Goal: Register for event/course

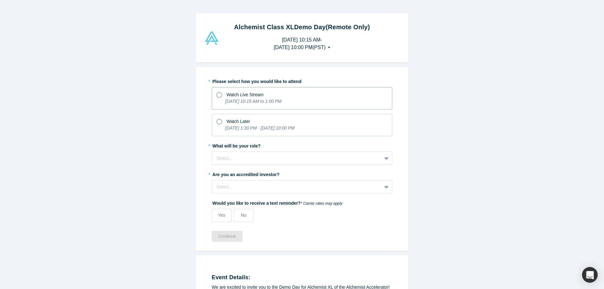
click at [231, 94] on span "Watch Live Stream" at bounding box center [244, 94] width 37 height 5
click at [0, 0] on input "Watch Live Stream [DATE] 10:15 AM to 1:00 PM" at bounding box center [0, 0] width 0 height 0
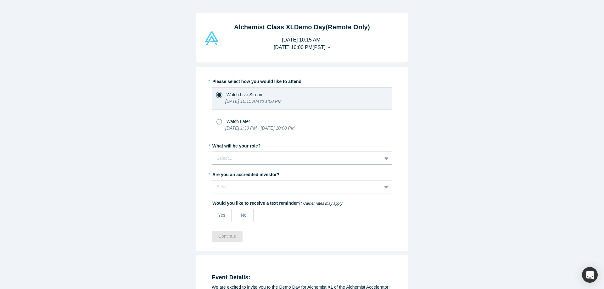
click at [259, 155] on div at bounding box center [296, 158] width 161 height 8
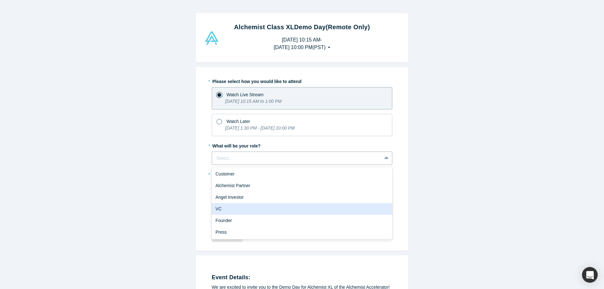
click at [257, 211] on div "VC" at bounding box center [302, 209] width 181 height 12
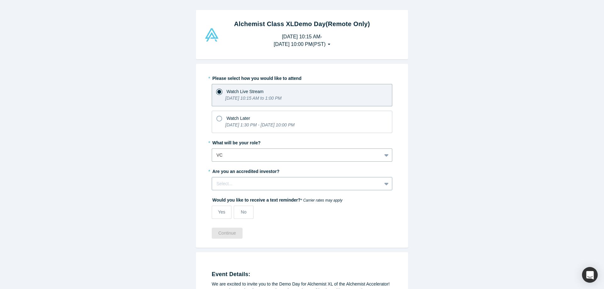
click at [239, 187] on div "Select..." at bounding box center [296, 184] width 161 height 7
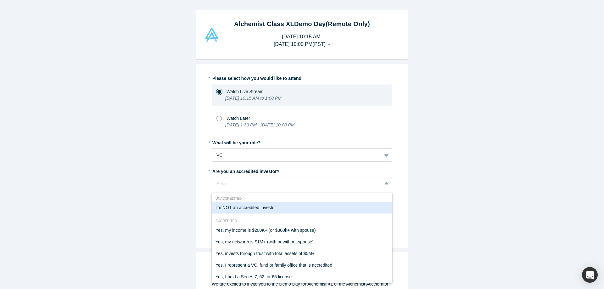
scroll to position [3, 0]
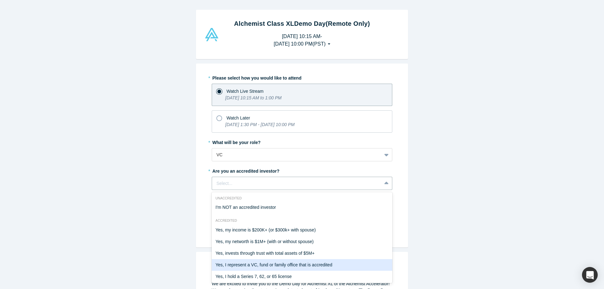
click at [243, 263] on div "Yes, I represent a VC, fund or family office that is accredited" at bounding box center [302, 265] width 181 height 12
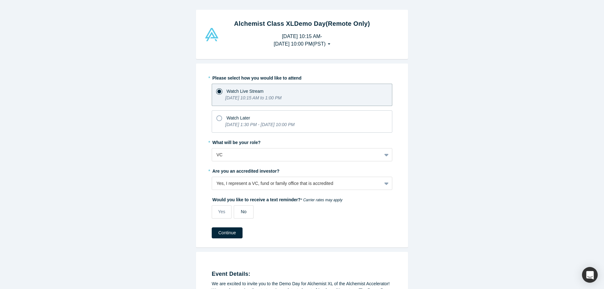
click at [241, 212] on span "No" at bounding box center [244, 211] width 6 height 5
click at [0, 0] on input "No" at bounding box center [0, 0] width 0 height 0
click at [227, 232] on button "Continue" at bounding box center [227, 232] width 31 height 11
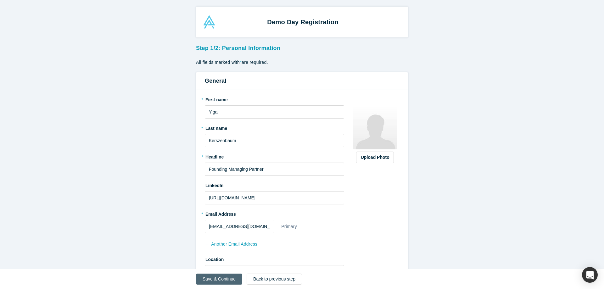
click at [224, 278] on button "Save & Continue" at bounding box center [219, 279] width 46 height 11
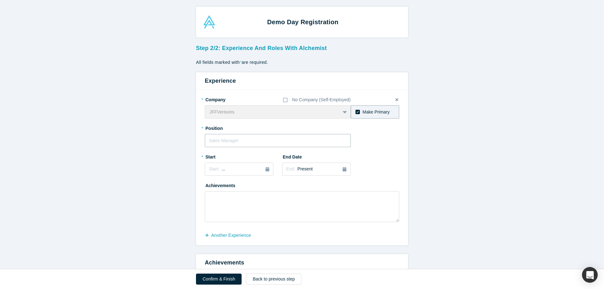
click at [239, 140] on input "text" at bounding box center [278, 140] width 146 height 13
type input "MP"
click at [240, 172] on div "Start: ..." at bounding box center [239, 169] width 60 height 7
click at [285, 99] on icon at bounding box center [285, 100] width 4 height 5
click at [0, 0] on input "No Company (Self-Employed)" at bounding box center [0, 0] width 0 height 0
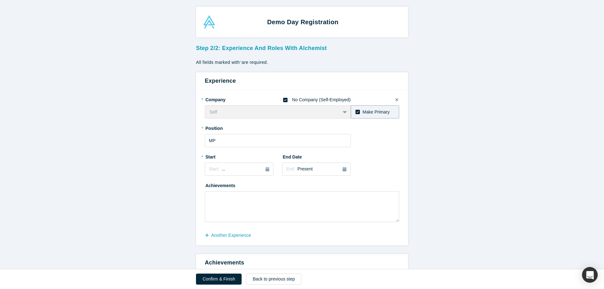
click at [220, 101] on label "* Company" at bounding box center [222, 98] width 35 height 9
click at [356, 111] on icon at bounding box center [357, 112] width 4 height 4
click at [0, 0] on input "Make Primary" at bounding box center [0, 0] width 0 height 0
click at [275, 168] on div at bounding box center [277, 166] width 9 height 29
click at [267, 169] on icon "button" at bounding box center [267, 169] width 4 height 4
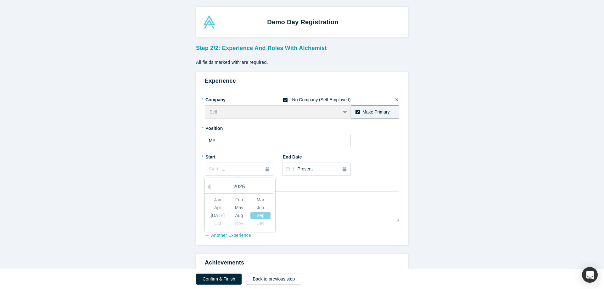
click at [211, 185] on div "2025" at bounding box center [239, 187] width 69 height 13
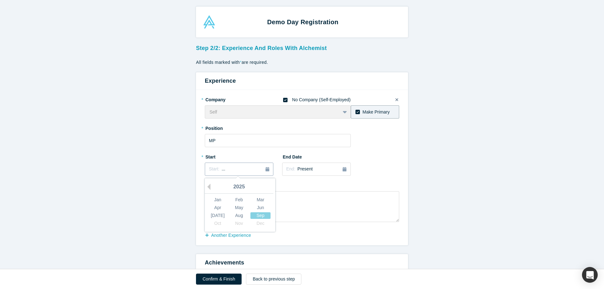
click at [268, 167] on div "button" at bounding box center [267, 169] width 4 height 7
click at [234, 170] on div "Start: ..." at bounding box center [239, 169] width 60 height 7
click at [236, 202] on div "Feb" at bounding box center [239, 200] width 20 height 7
click at [321, 156] on div "End Date End: Present" at bounding box center [316, 164] width 69 height 24
click at [315, 168] on div "End: Present" at bounding box center [316, 169] width 60 height 7
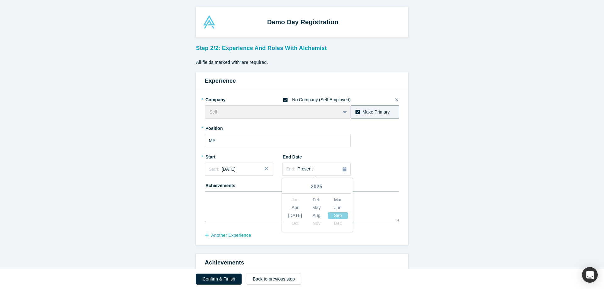
click at [264, 198] on textarea at bounding box center [302, 206] width 194 height 31
click at [222, 278] on button "Confirm & Finish" at bounding box center [219, 279] width 46 height 11
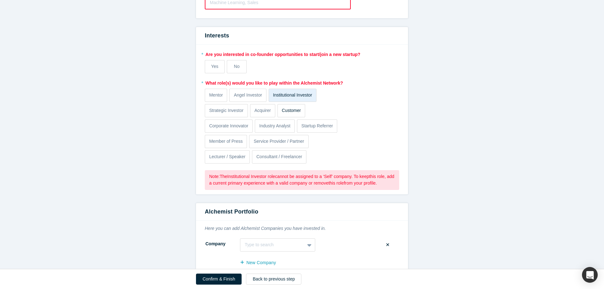
scroll to position [502, 0]
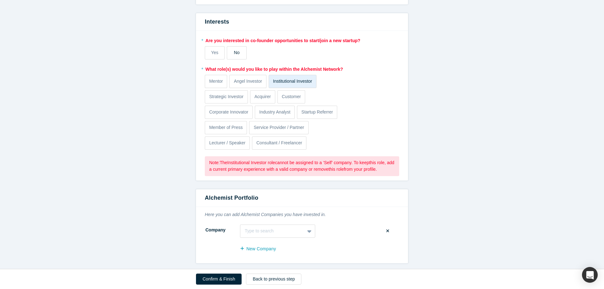
click at [238, 50] on span "No" at bounding box center [237, 52] width 6 height 5
click at [0, 0] on input "No" at bounding box center [0, 0] width 0 height 0
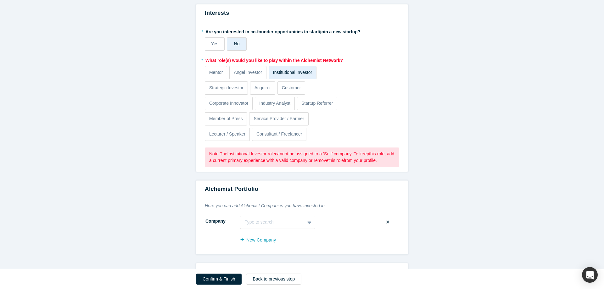
scroll to position [493, 0]
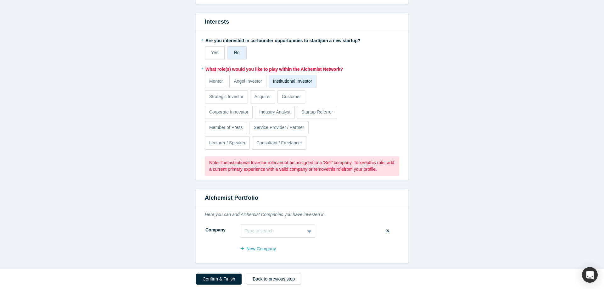
click at [293, 81] on p "Institutional Investor" at bounding box center [292, 81] width 39 height 7
click at [0, 0] on input "Institutional Investor" at bounding box center [0, 0] width 0 height 0
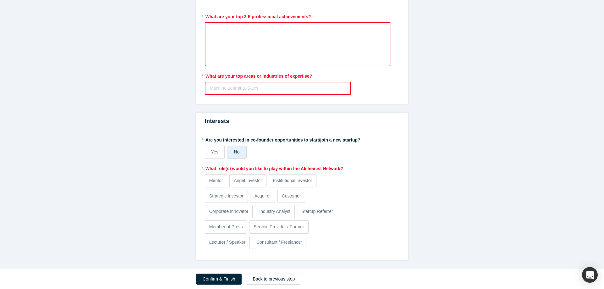
scroll to position [328, 0]
click at [287, 180] on p "Institutional Investor" at bounding box center [292, 180] width 39 height 7
click at [0, 0] on input "Institutional Investor" at bounding box center [0, 0] width 0 height 0
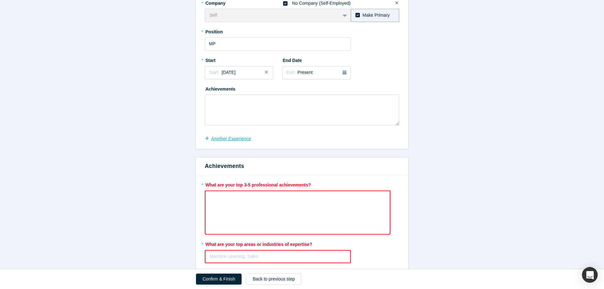
scroll to position [179, 0]
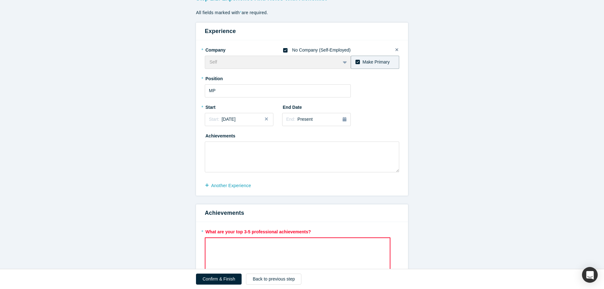
click at [229, 59] on div "Self To pick up a draggable item, press the space bar. While dragging, use the …" at bounding box center [278, 62] width 146 height 13
click at [209, 57] on div "Self To pick up a draggable item, press the space bar. While dragging, use the …" at bounding box center [278, 62] width 146 height 13
click at [344, 61] on div "Self To pick up a draggable item, press the space bar. While dragging, use the …" at bounding box center [278, 62] width 146 height 13
click at [372, 59] on div "Make Primary" at bounding box center [375, 62] width 27 height 7
click at [0, 0] on input "Make Primary" at bounding box center [0, 0] width 0 height 0
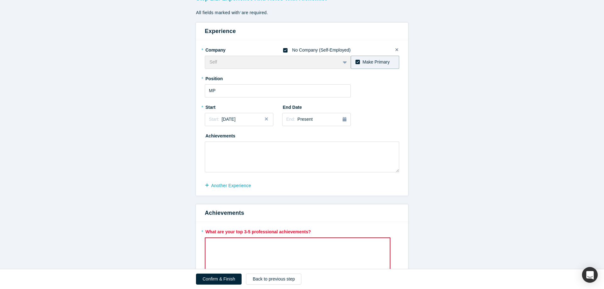
click at [398, 47] on label at bounding box center [397, 49] width 12 height 15
click at [0, 0] on input "checkbox" at bounding box center [0, 0] width 0 height 0
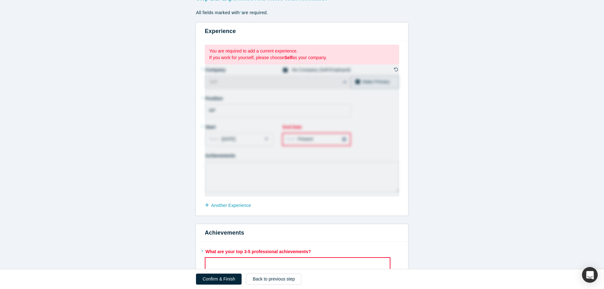
click at [302, 56] on p "If you work for yourself, please choose Self as your company." at bounding box center [302, 57] width 186 height 7
